Goal: Task Accomplishment & Management: Use online tool/utility

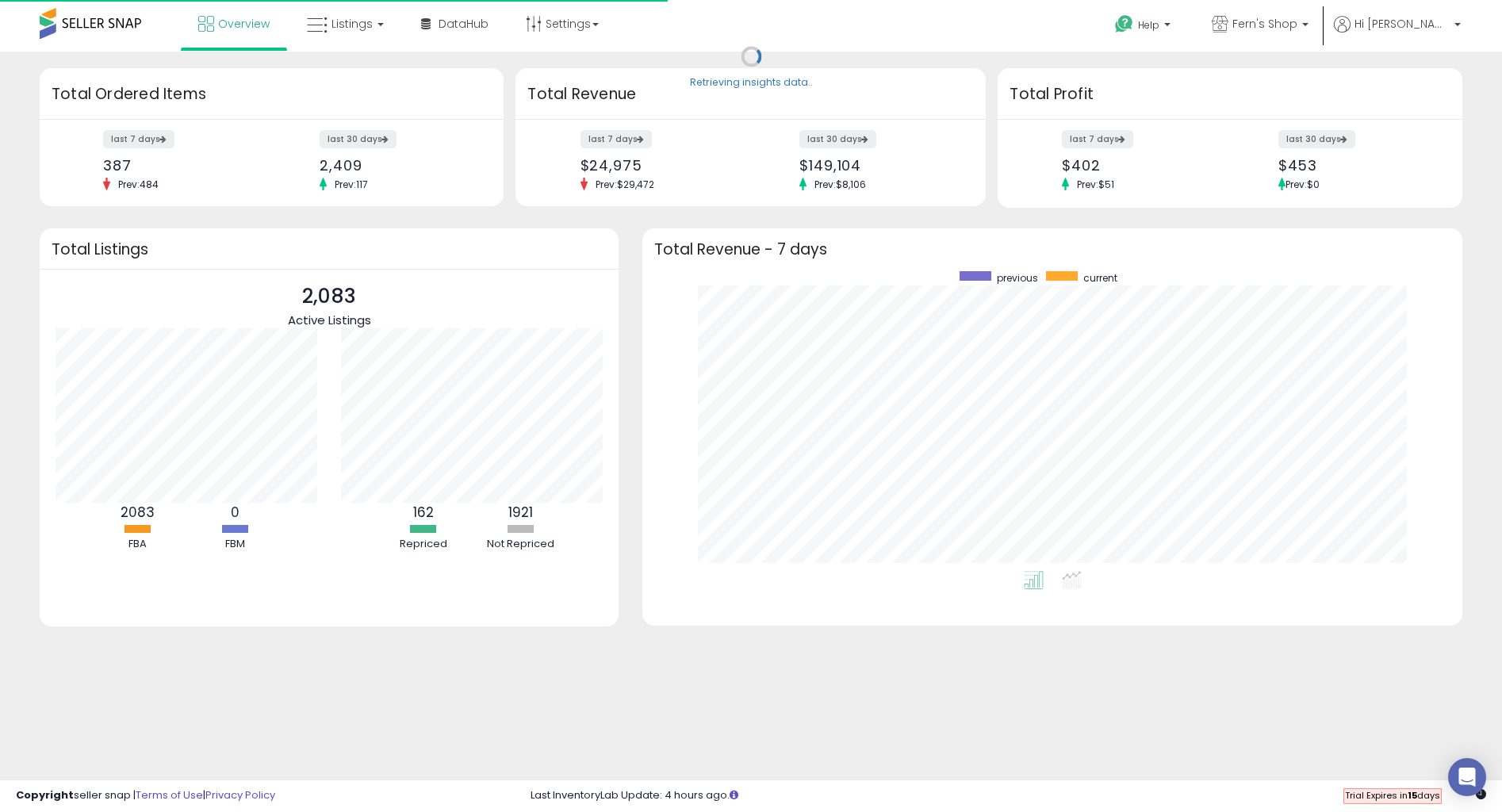
scroll to position [299, 789]
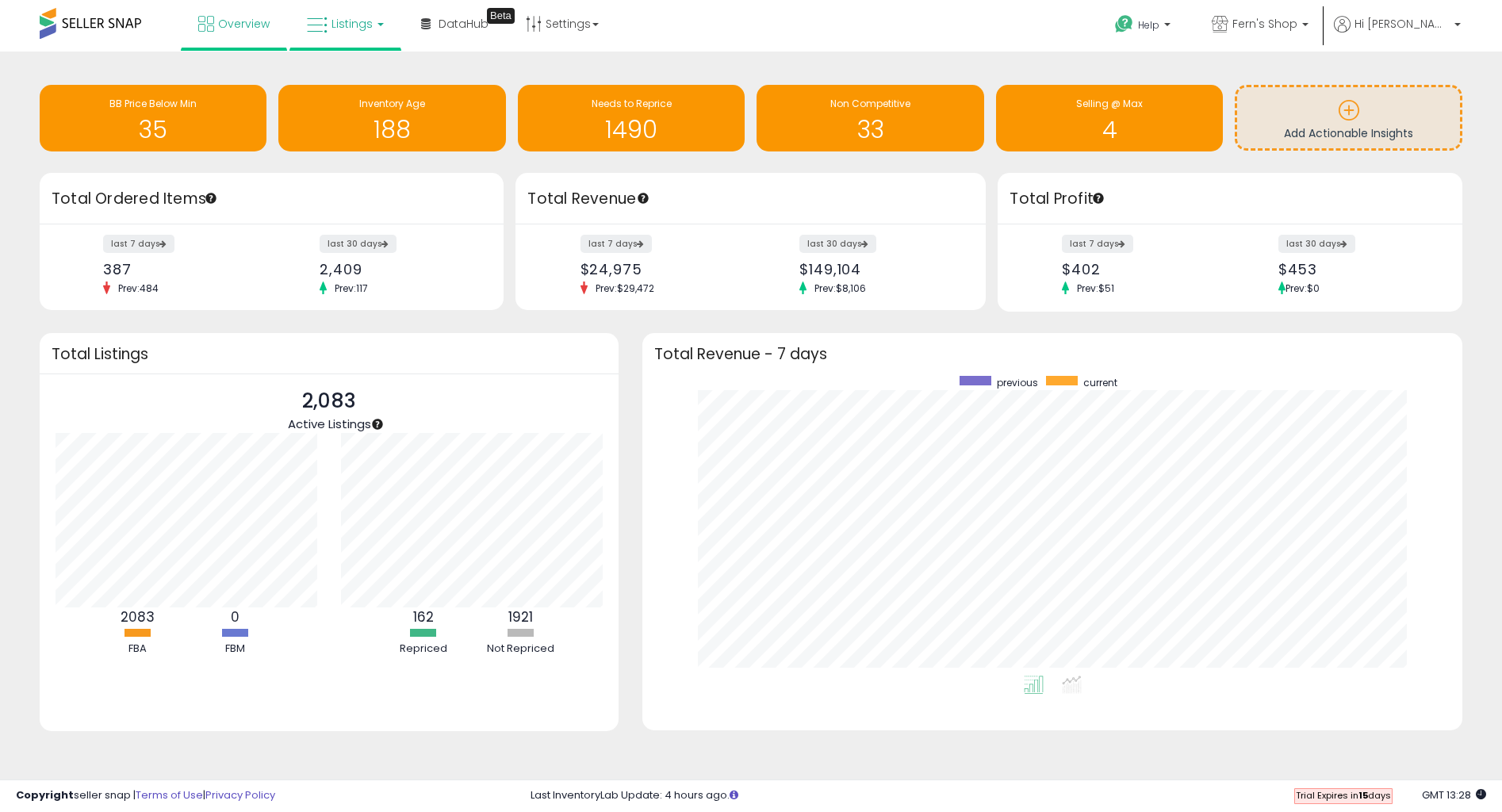
click at [366, 25] on span "Listings" at bounding box center [352, 24] width 41 height 16
click at [352, 74] on icon at bounding box center [357, 79] width 69 height 21
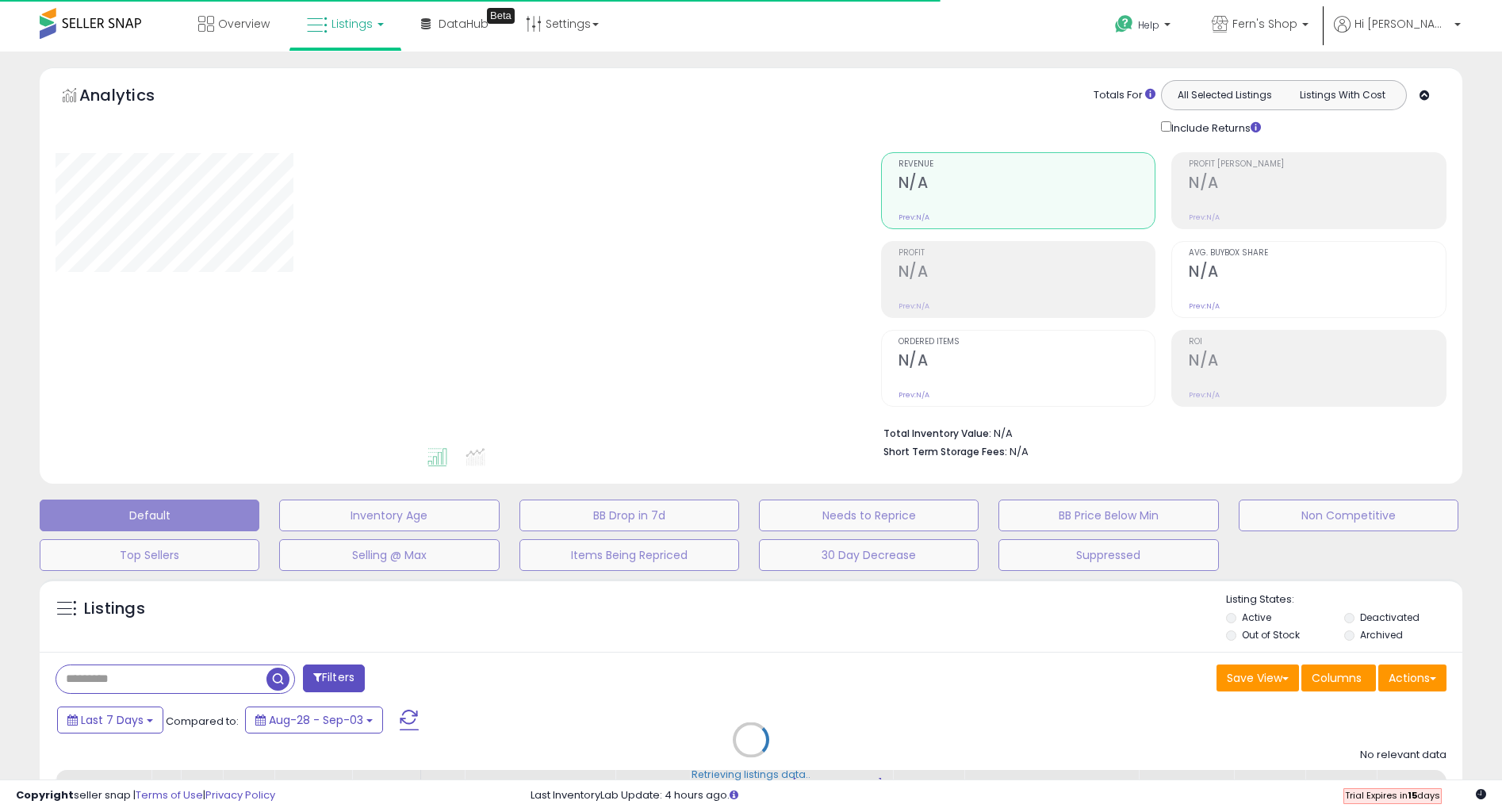
type input "******"
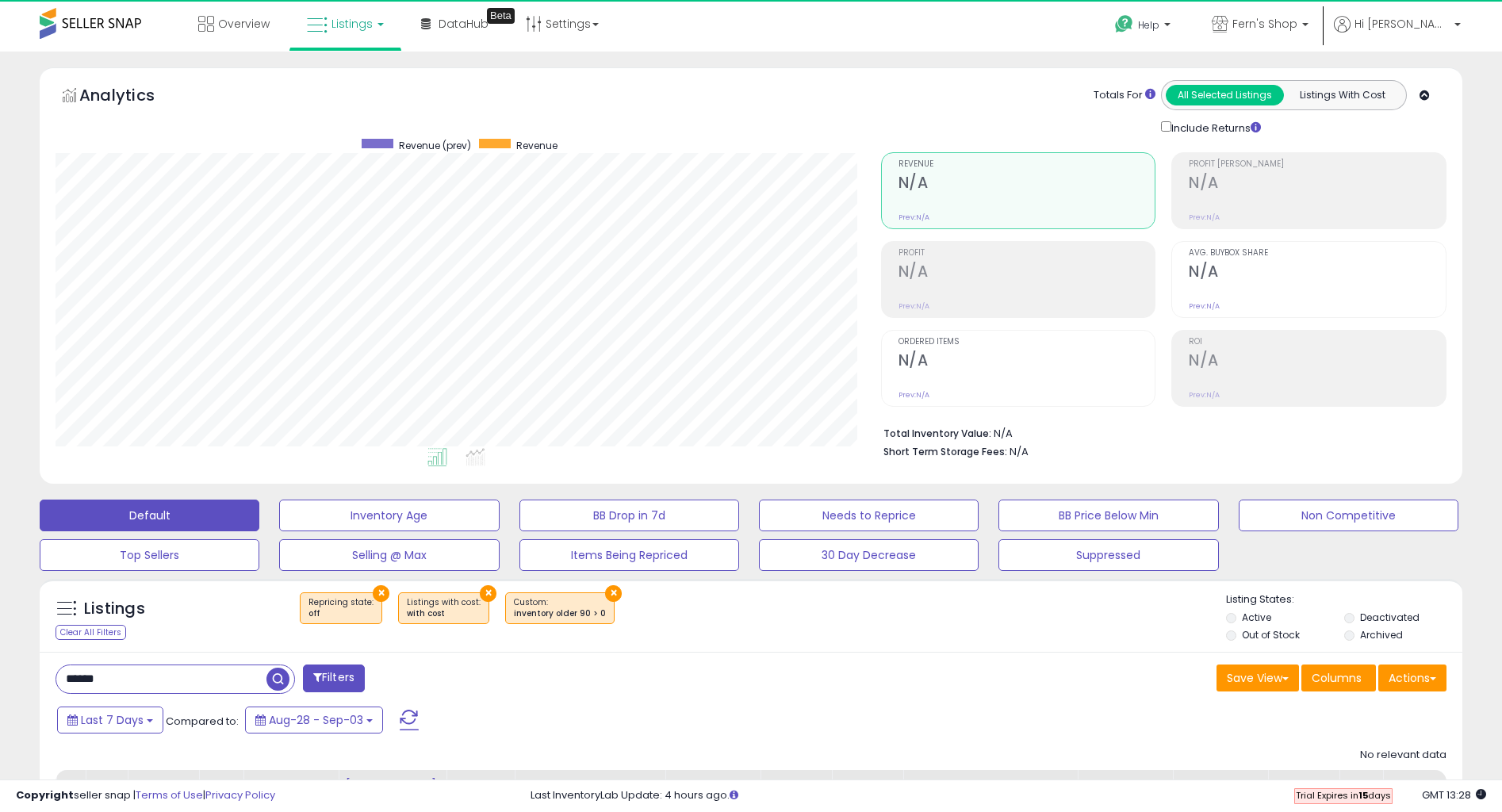
scroll to position [325, 825]
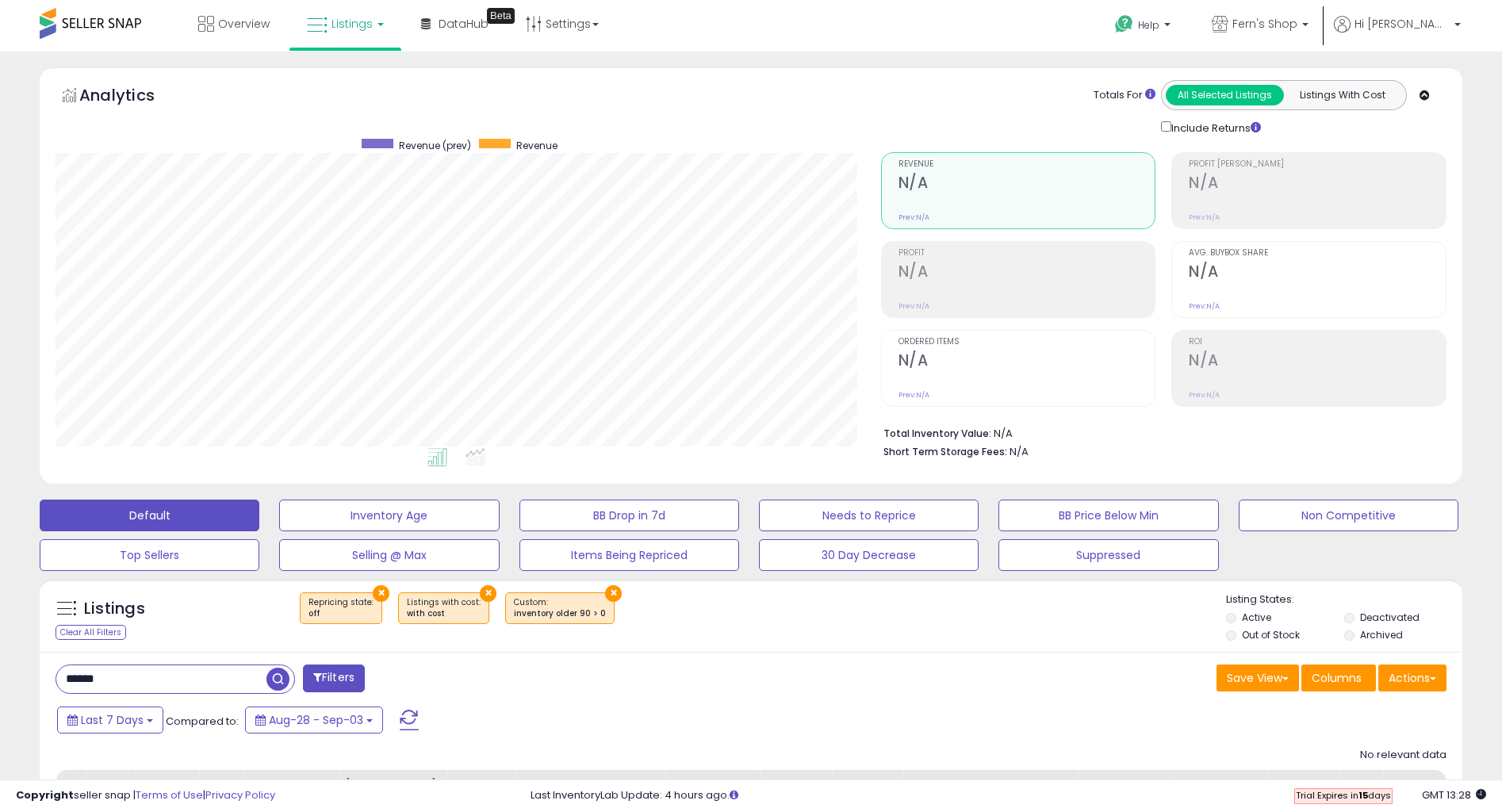
click at [605, 595] on button "×" at bounding box center [614, 594] width 17 height 17
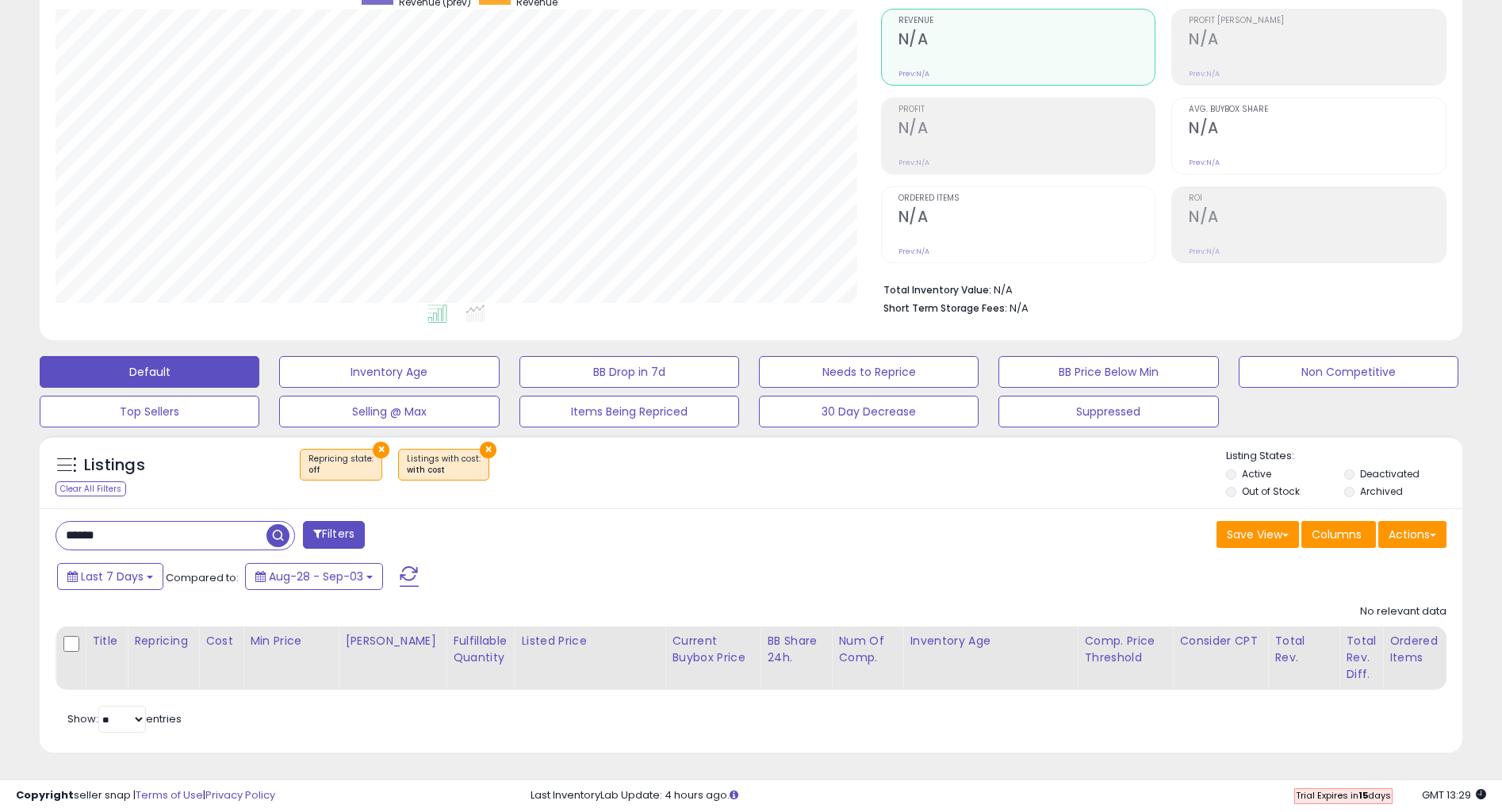
click at [481, 450] on button "×" at bounding box center [488, 450] width 17 height 17
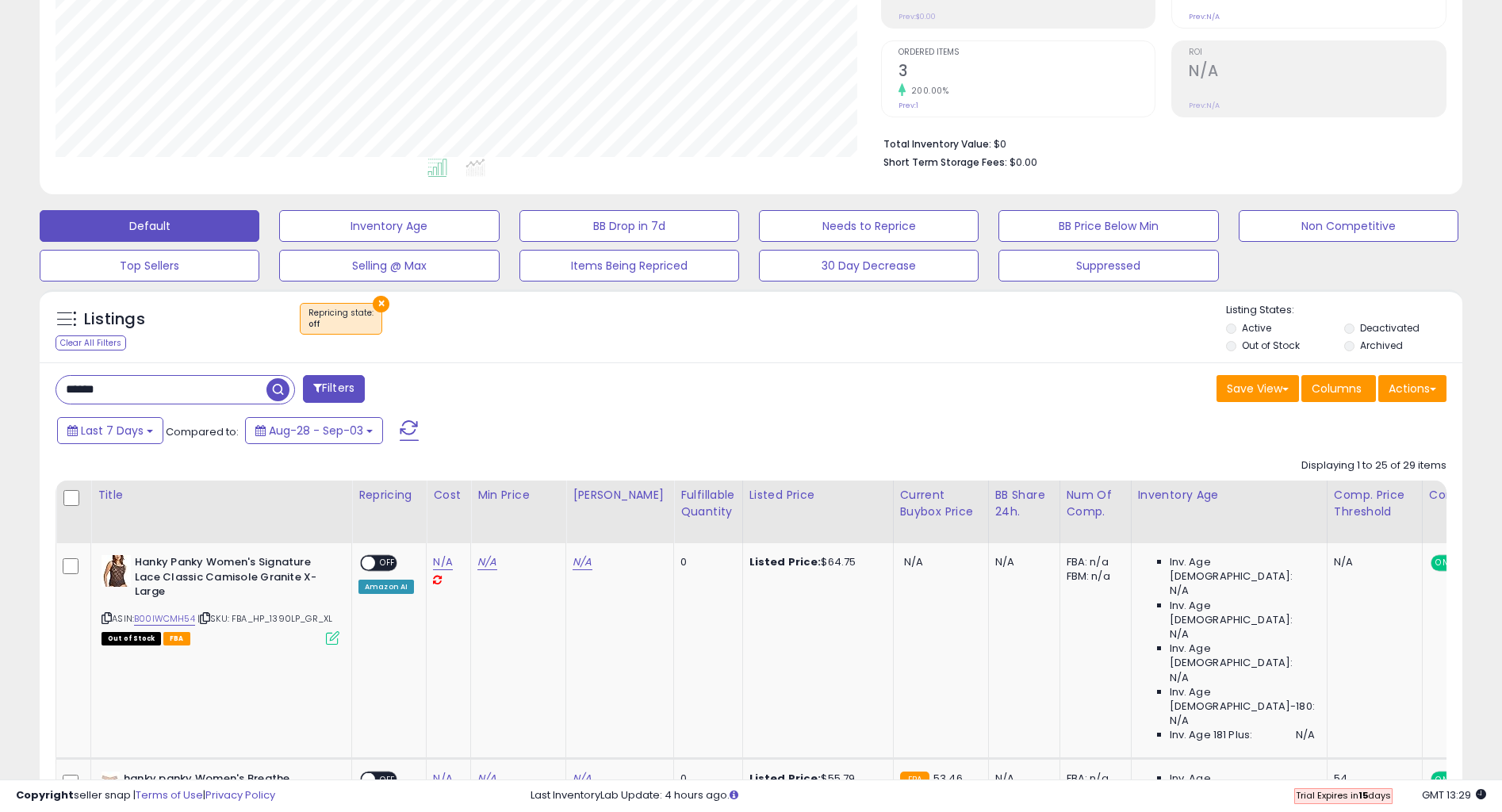
scroll to position [290, 0]
click at [375, 307] on button "×" at bounding box center [381, 303] width 17 height 17
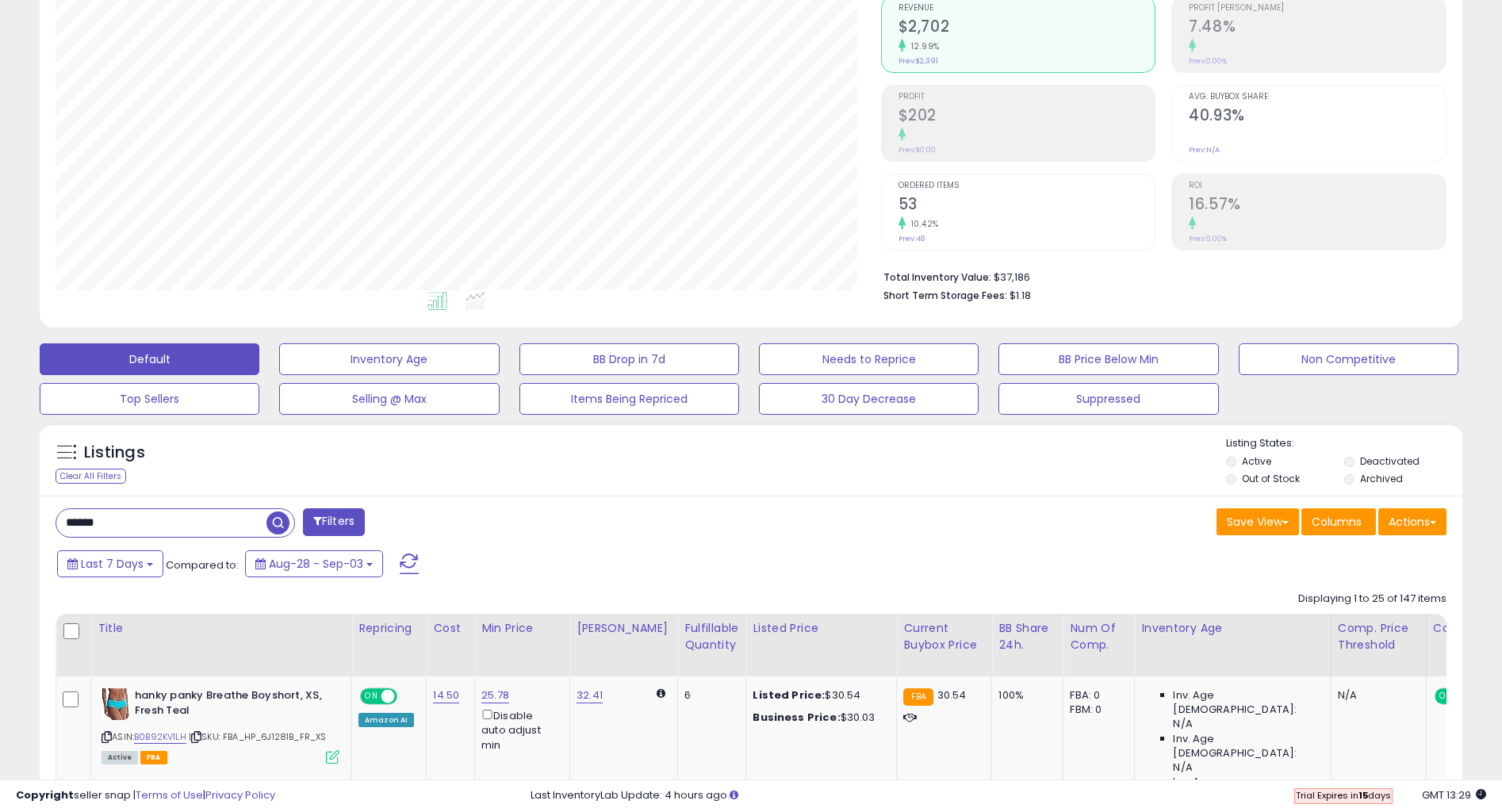
scroll to position [159, 0]
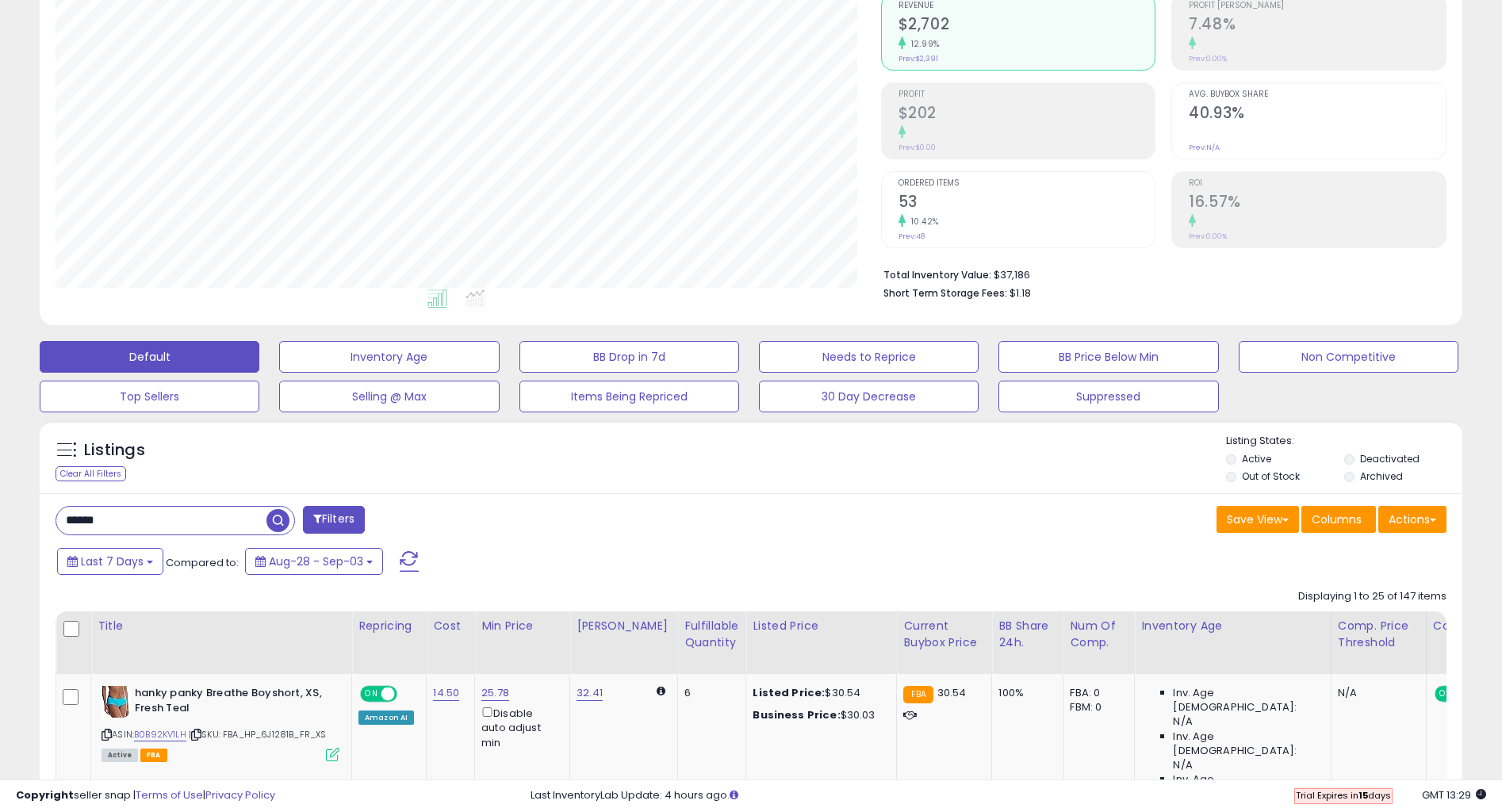
click at [229, 518] on input "******" at bounding box center [161, 519] width 210 height 28
click at [229, 518] on input "******" at bounding box center [229, 519] width 347 height 28
click at [415, 515] on span "button" at bounding box center [414, 520] width 23 height 23
click at [0, 0] on div "Retrieving listings data.." at bounding box center [0, 0] width 0 height 0
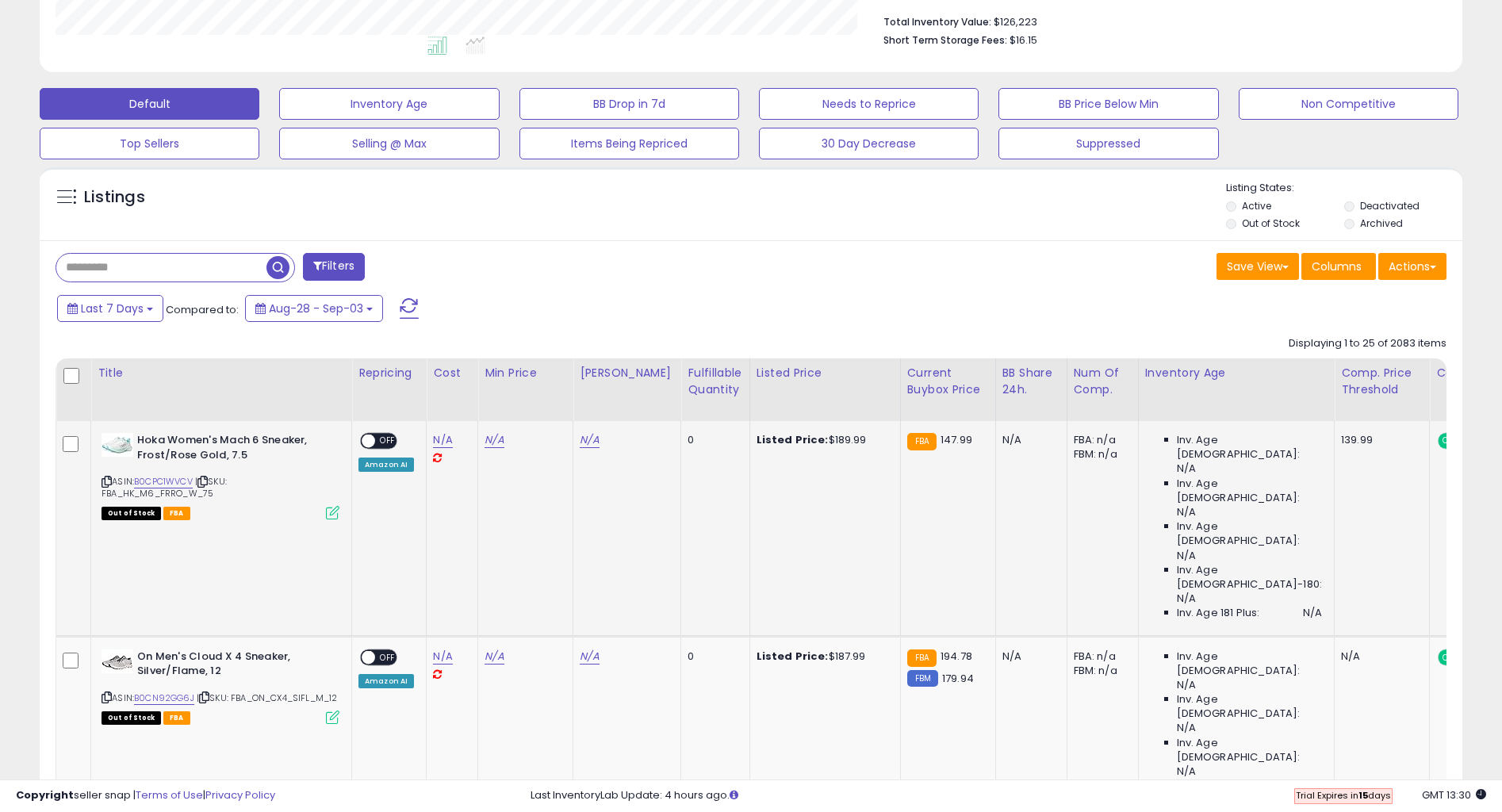
scroll to position [296, 0]
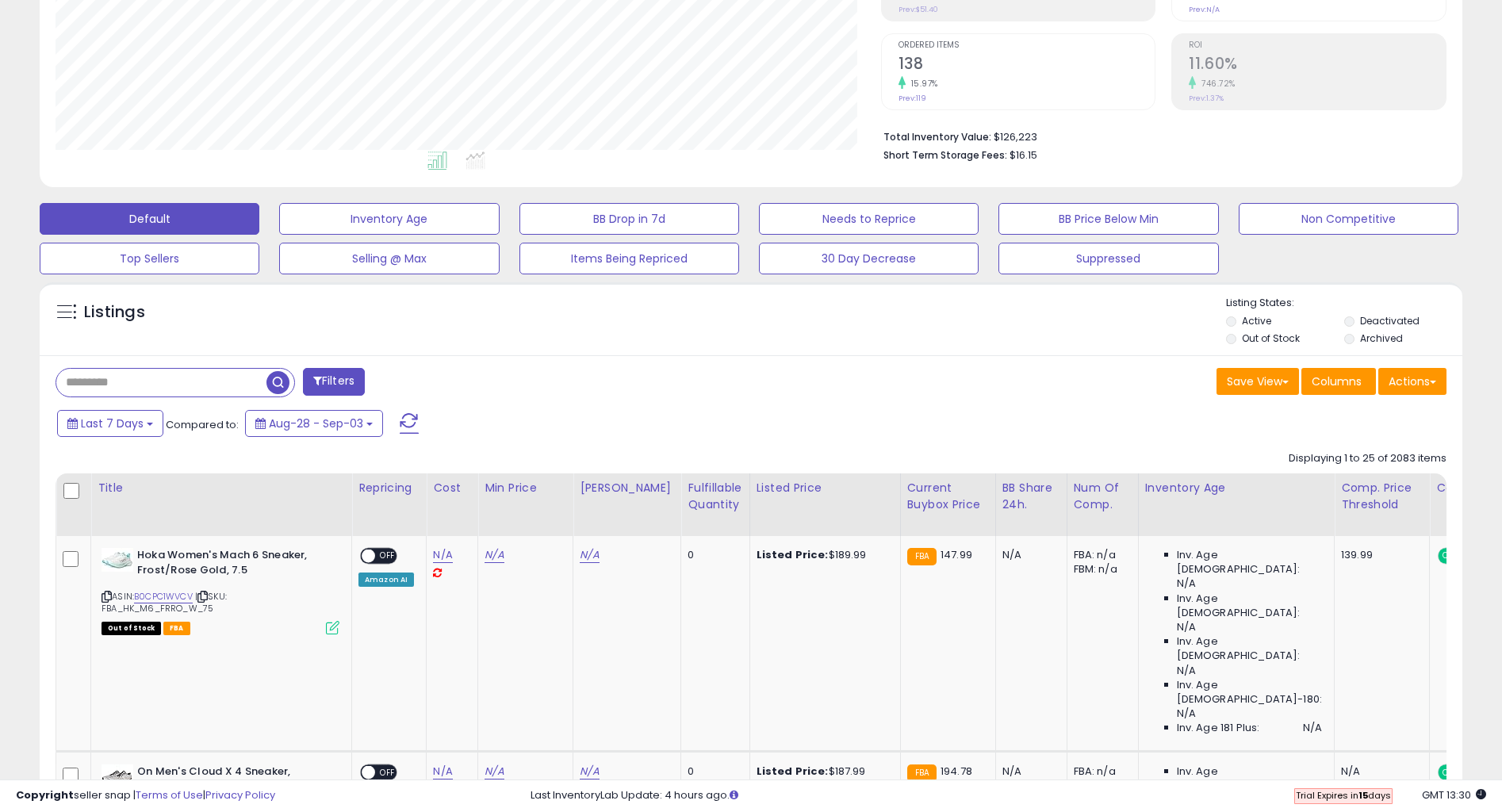
click at [333, 386] on button "Filters" at bounding box center [333, 381] width 62 height 28
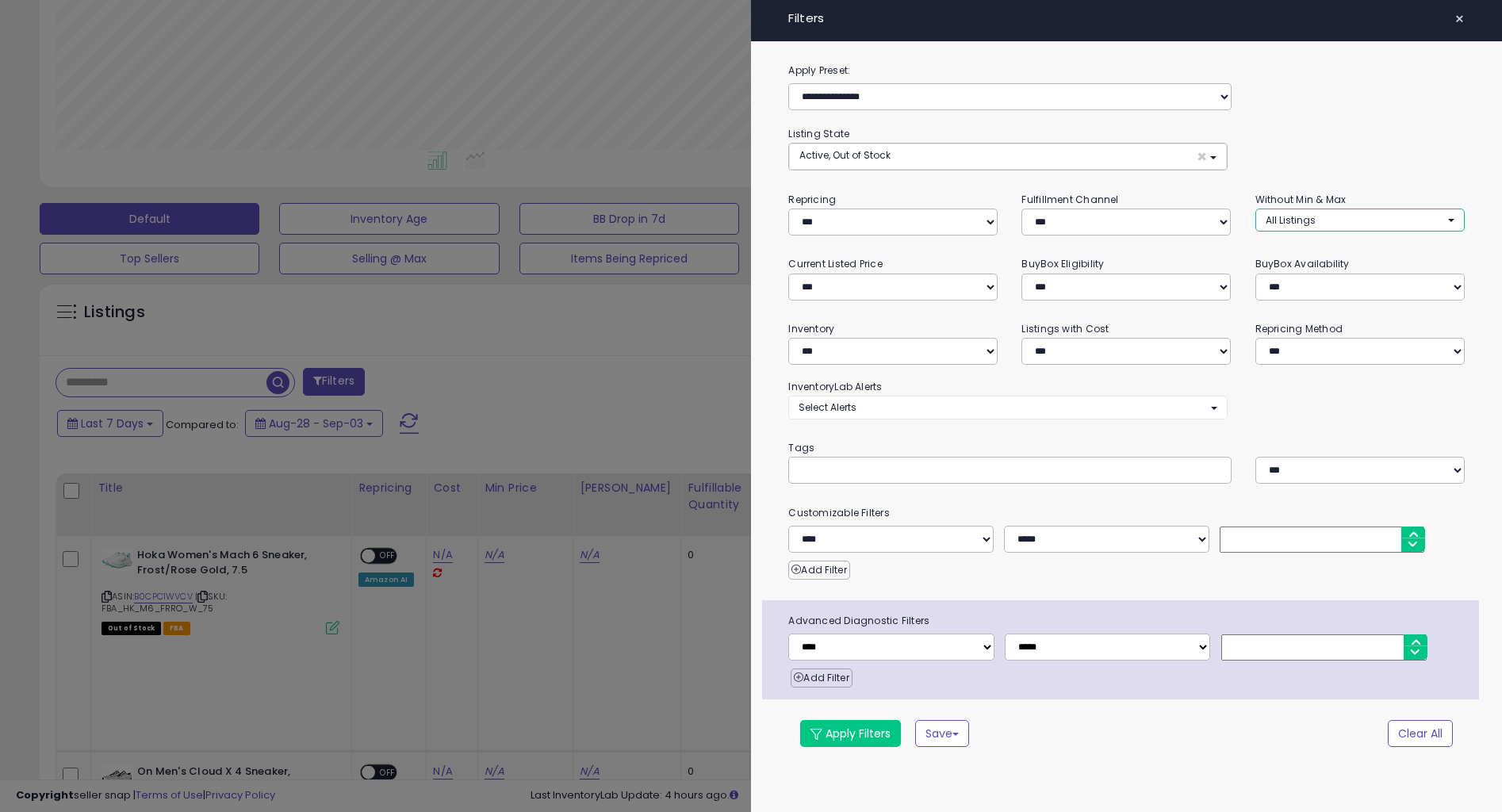
click at [1332, 224] on button "All Listings" at bounding box center [1359, 219] width 209 height 23
select select "**********"
click at [1316, 252] on span "Without Min" at bounding box center [1302, 251] width 56 height 13
click at [843, 733] on button "Apply Filters" at bounding box center [850, 733] width 101 height 27
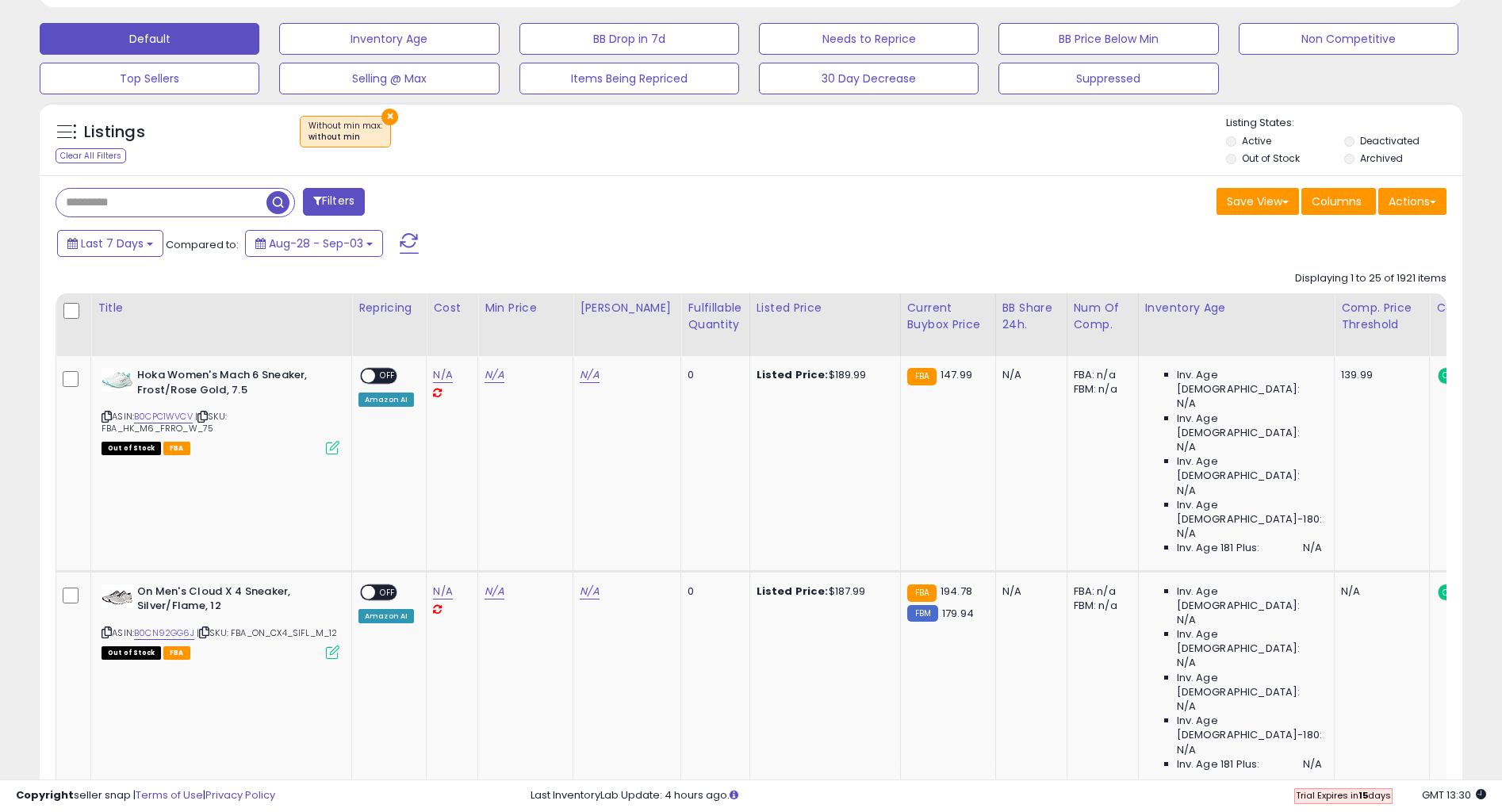
scroll to position [482, 0]
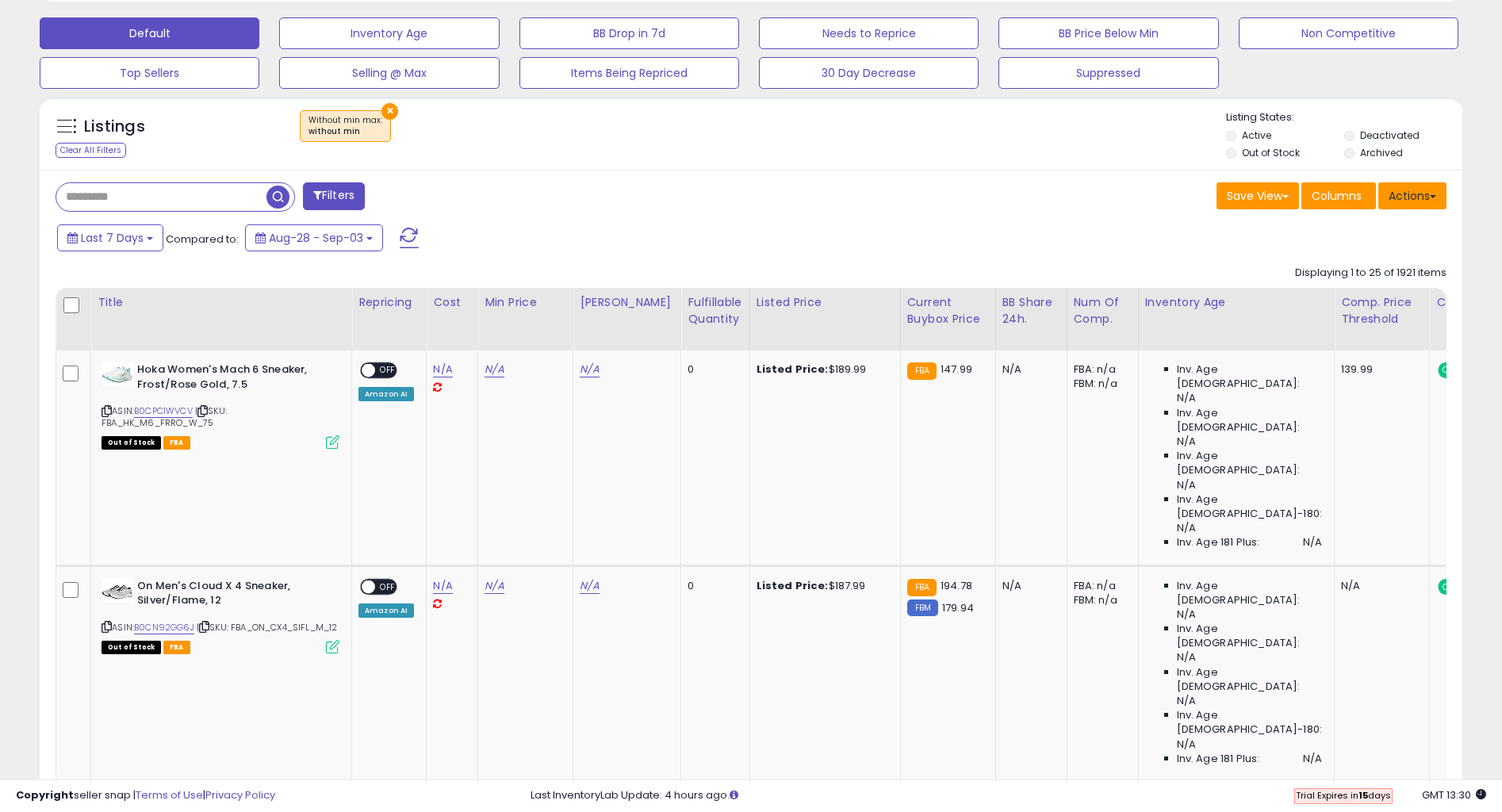
click at [1414, 198] on button "Actions" at bounding box center [1413, 196] width 68 height 27
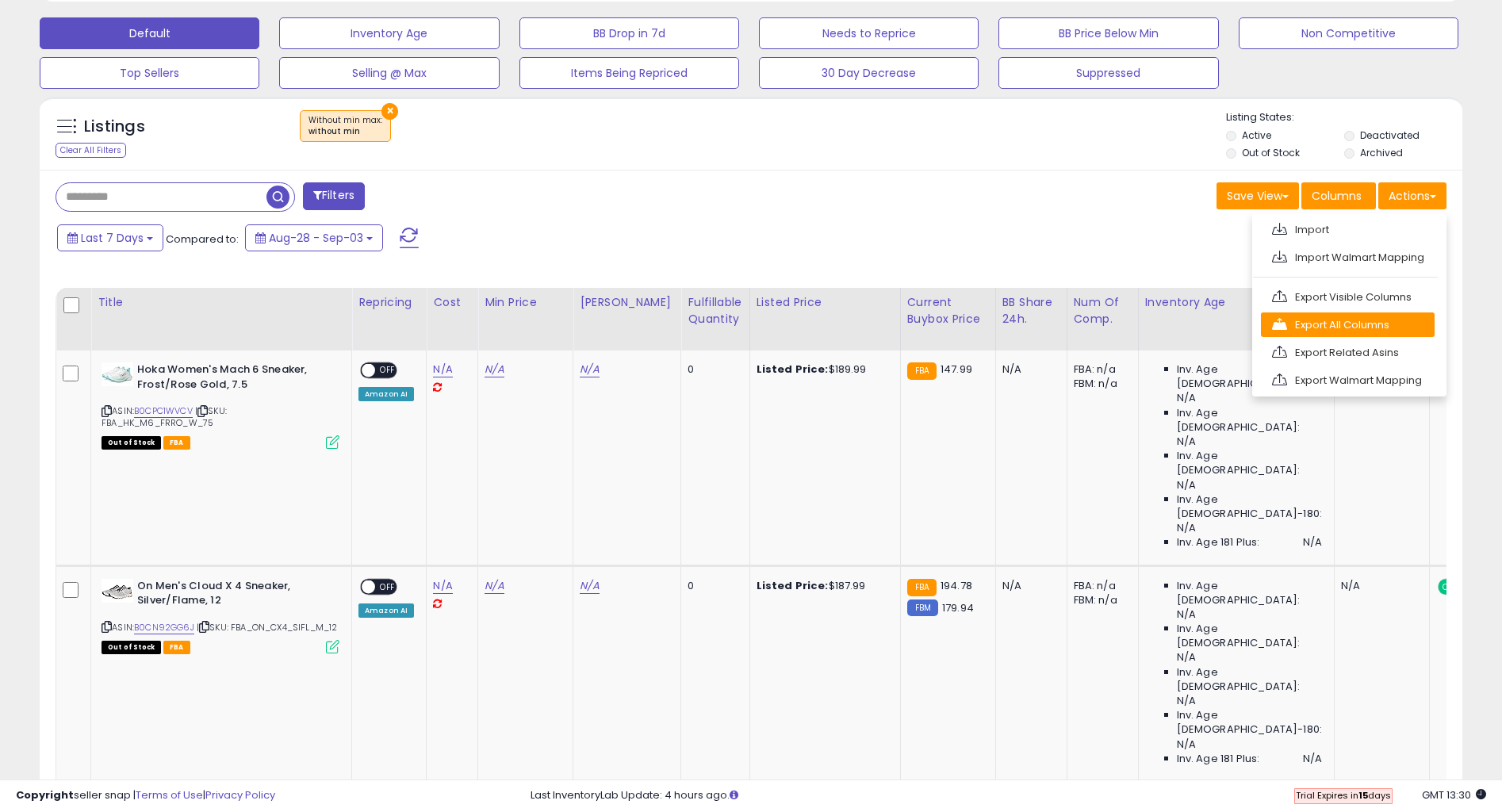
click at [1359, 324] on link "Export All Columns" at bounding box center [1347, 325] width 174 height 25
